Goal: Check status: Check status

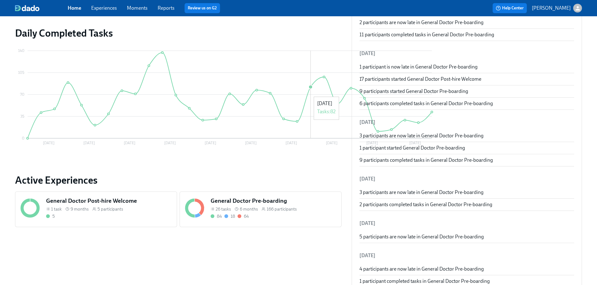
scroll to position [110, 0]
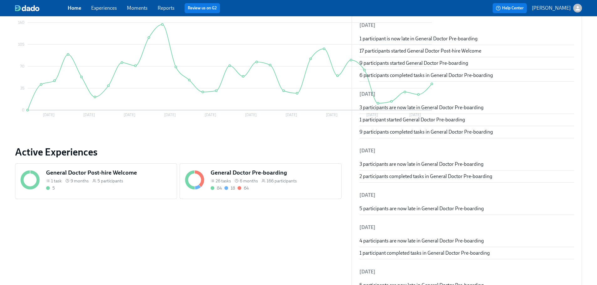
click at [210, 170] on h5 "General Doctor Pre-boarding" at bounding box center [273, 173] width 126 height 8
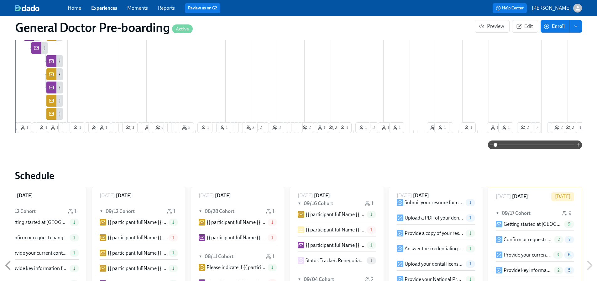
scroll to position [728, 0]
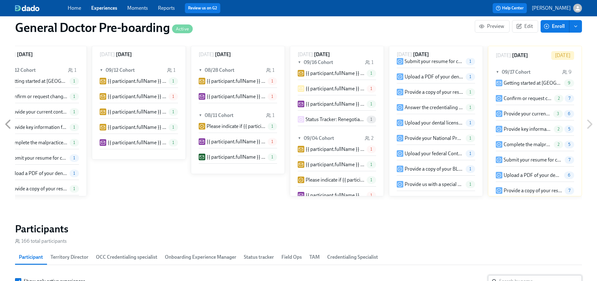
click at [510, 275] on input "search" at bounding box center [540, 281] width 83 height 13
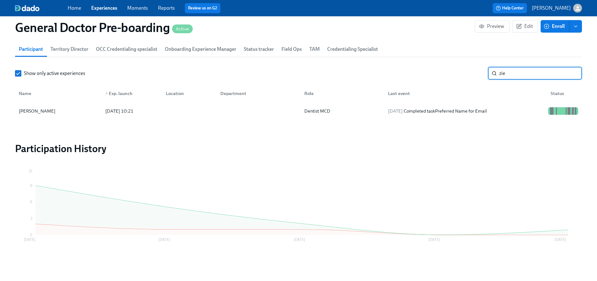
scroll to position [945, 0]
type input "zei"
click at [444, 113] on div "[DATE] Received reminder for Confirm or request changes to your location or sta…" at bounding box center [465, 110] width 160 height 15
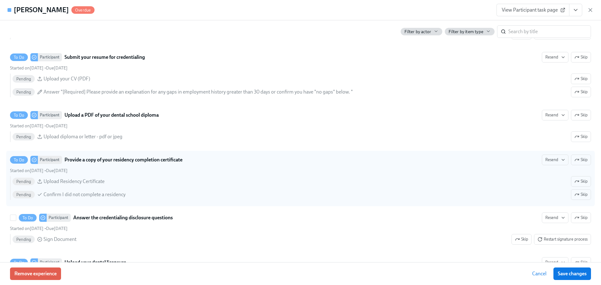
scroll to position [885, 0]
